Goal: Information Seeking & Learning: Learn about a topic

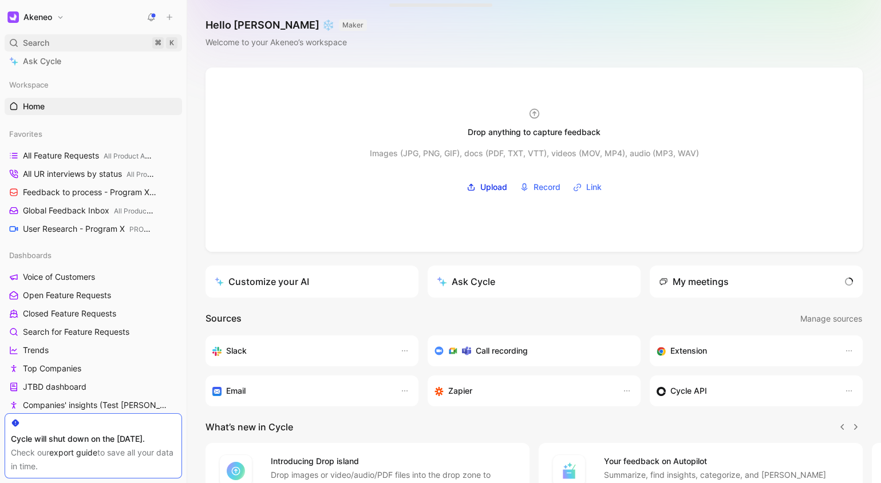
click at [89, 44] on div "Search ⌘ K" at bounding box center [93, 42] width 177 height 17
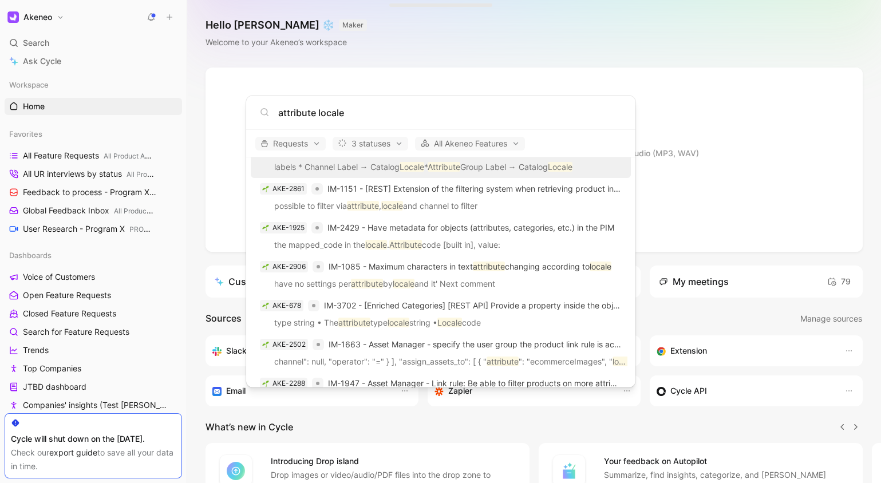
scroll to position [48, 0]
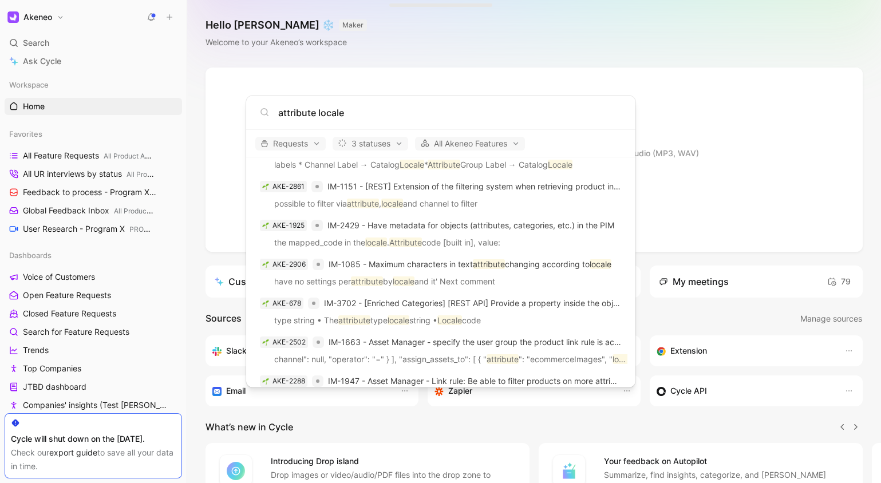
type input "attribute locale"
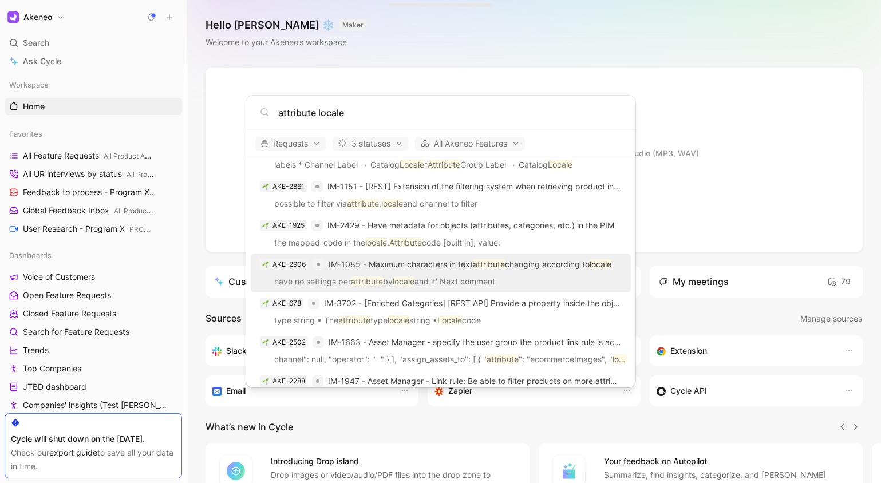
click at [534, 270] on p "IM-1085 - Maximum characters in text attribute changing according to locale" at bounding box center [470, 265] width 283 height 14
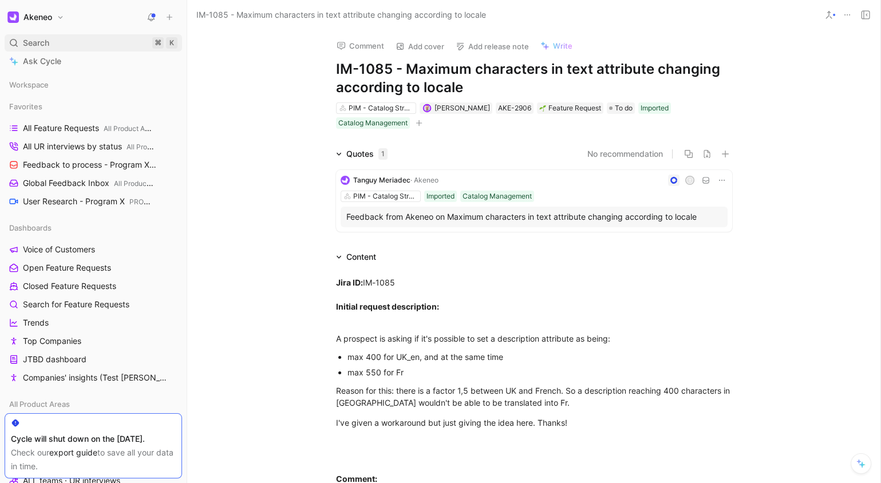
click at [81, 39] on div "Search ⌘ K" at bounding box center [93, 42] width 177 height 17
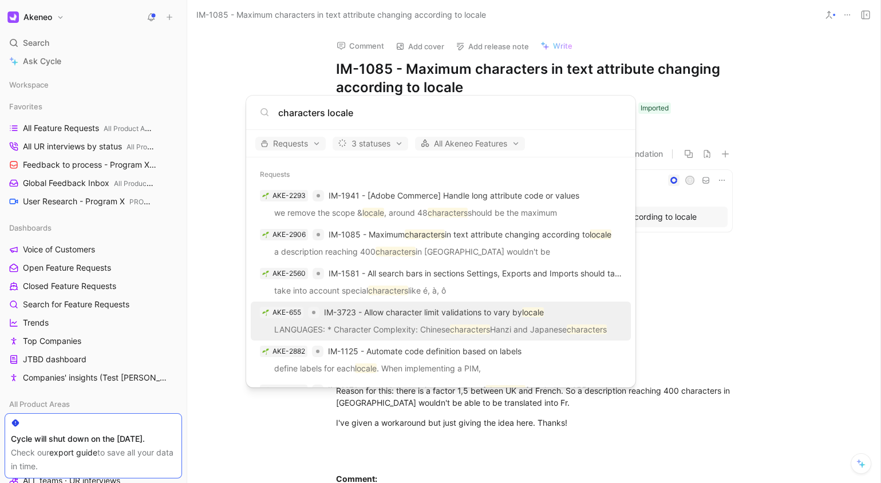
type input "characters locale"
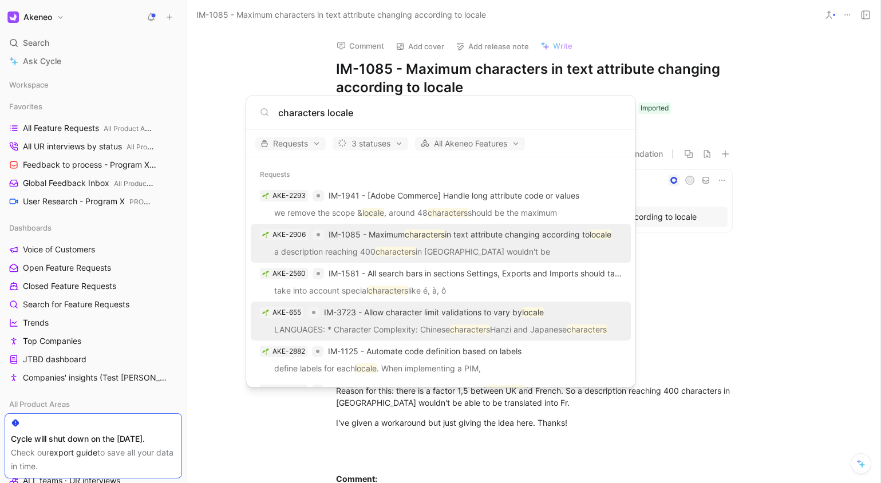
scroll to position [40, 0]
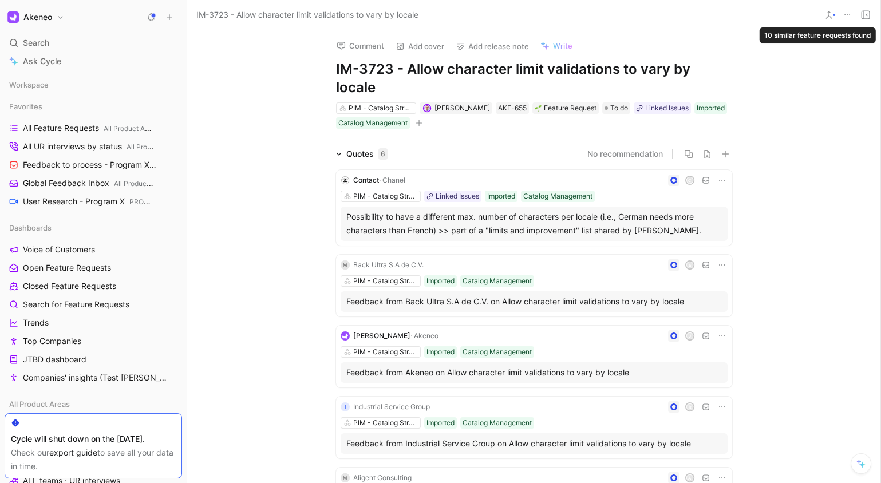
click at [832, 15] on icon at bounding box center [828, 14] width 9 height 9
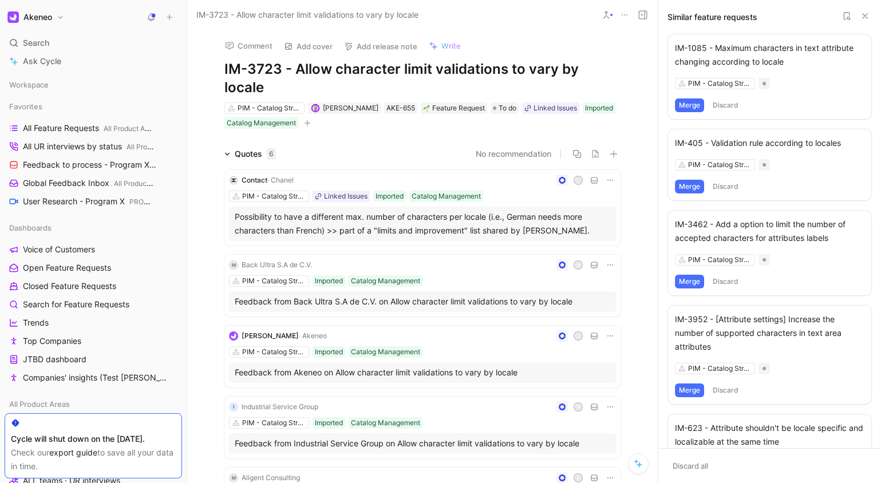
click at [694, 102] on button "Merge" at bounding box center [689, 105] width 29 height 14
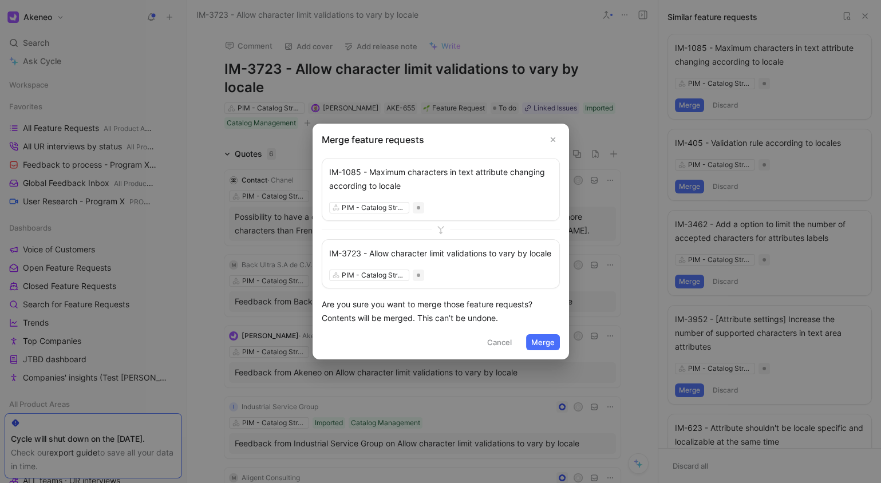
click at [544, 350] on button "Merge" at bounding box center [543, 342] width 34 height 16
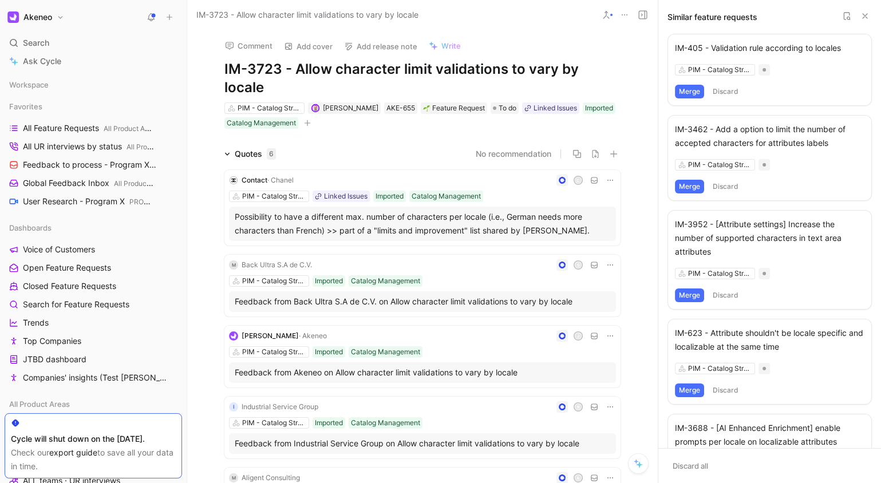
click at [801, 60] on div "IM-405 - Validation rule according to locales PIM - Catalog Structure Merge Dis…" at bounding box center [769, 70] width 204 height 72
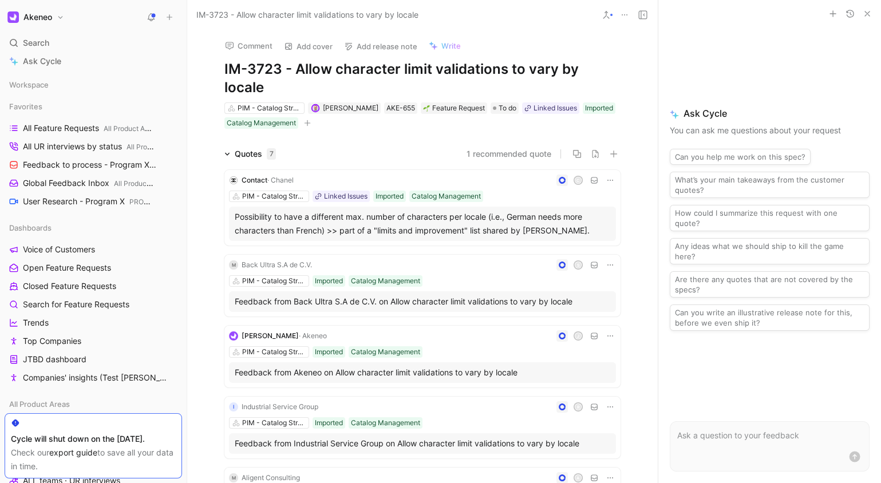
click at [611, 15] on div at bounding box center [611, 15] width 2 height 2
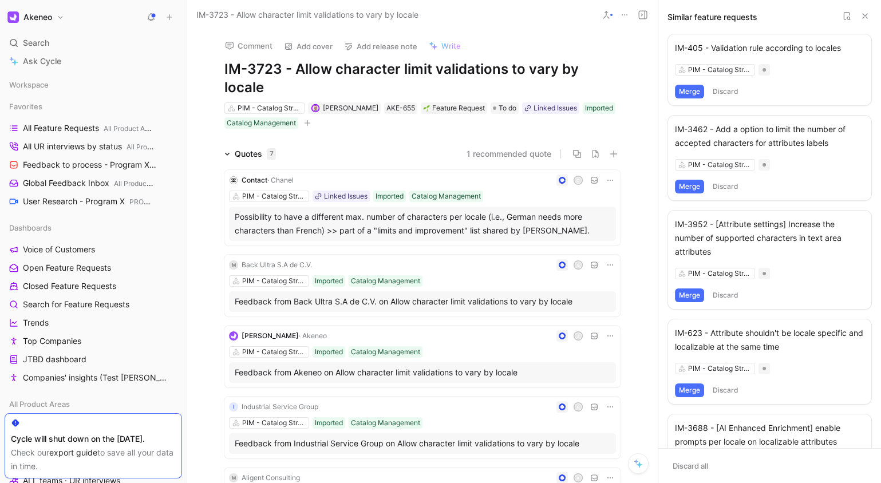
click at [693, 90] on button "Merge" at bounding box center [689, 92] width 29 height 14
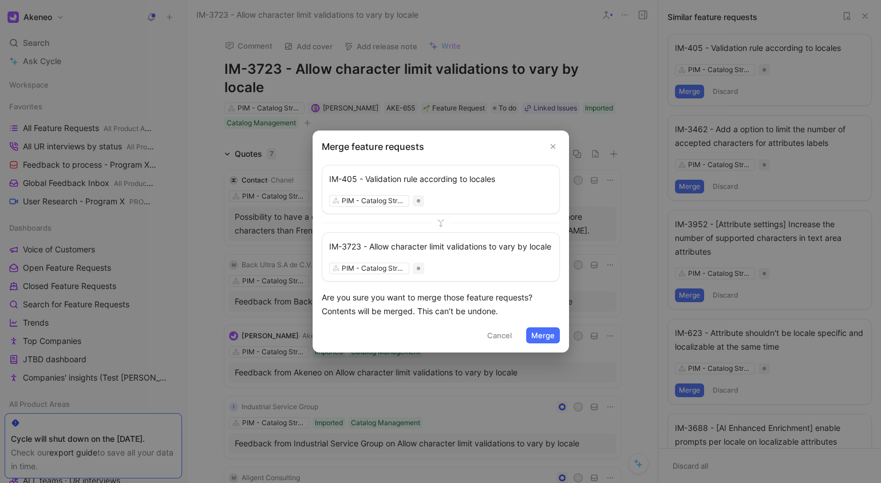
click at [540, 342] on button "Merge" at bounding box center [543, 335] width 34 height 16
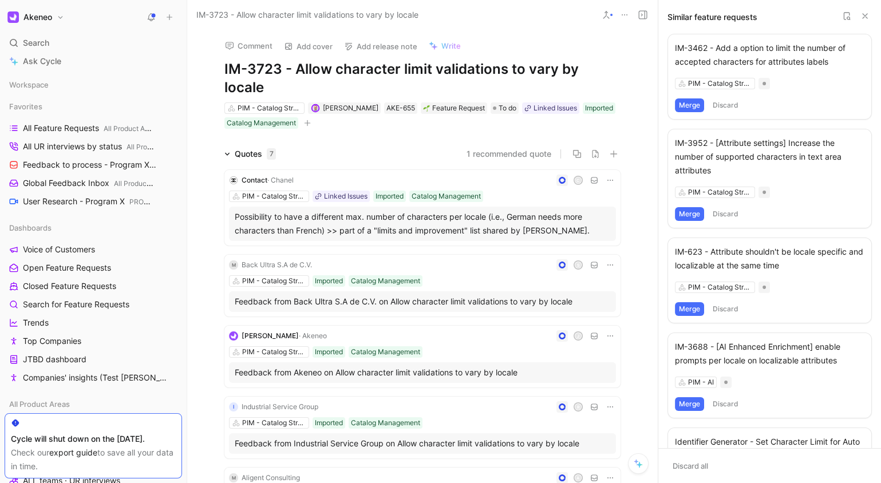
click at [809, 53] on div "IM-3462 - Add a option to limit the number of accepted characters for attribute…" at bounding box center [769, 54] width 189 height 27
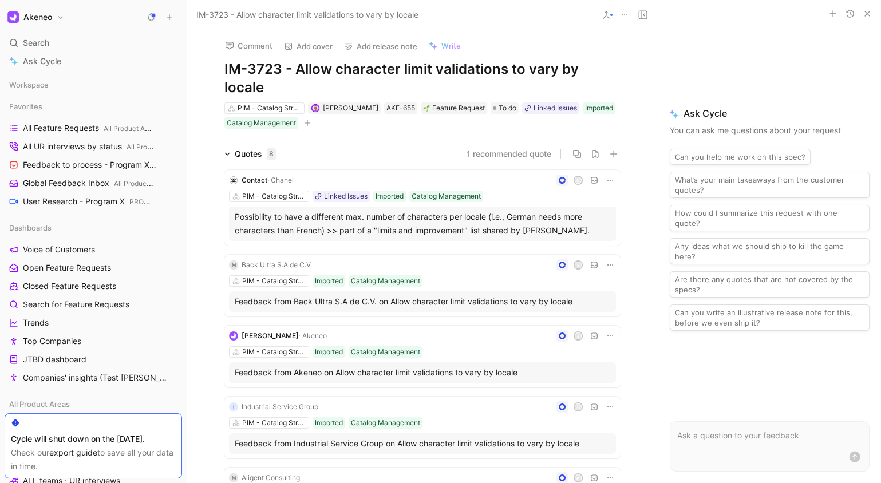
click at [867, 14] on use "button" at bounding box center [867, 13] width 5 height 5
